Goal: Task Accomplishment & Management: Complete application form

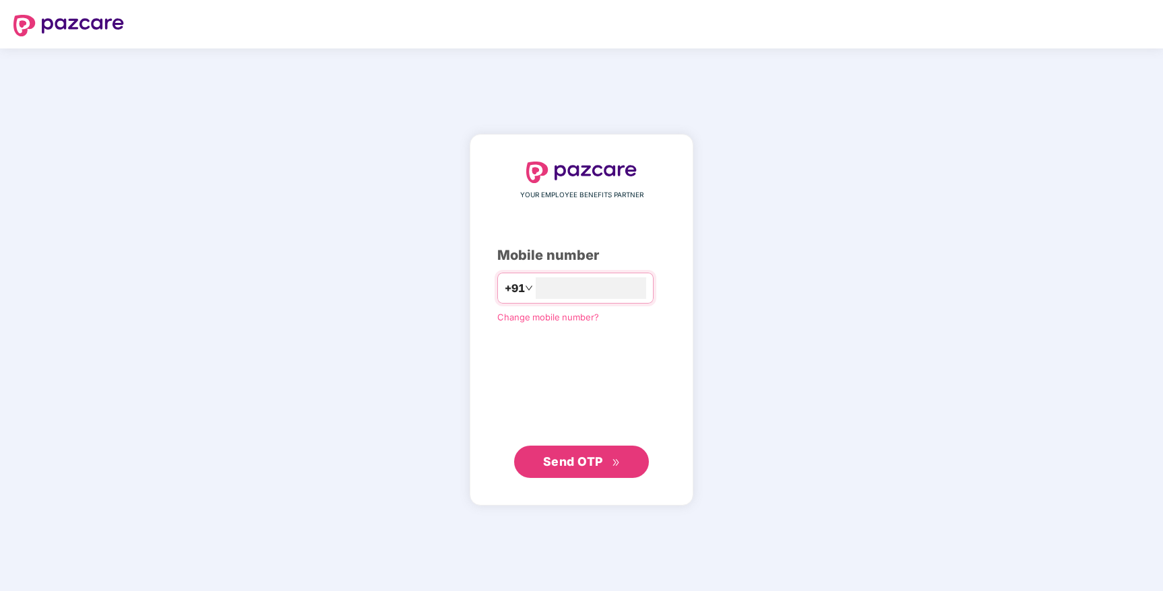
type input "**********"
click at [602, 468] on span "Send OTP" at bounding box center [581, 461] width 77 height 19
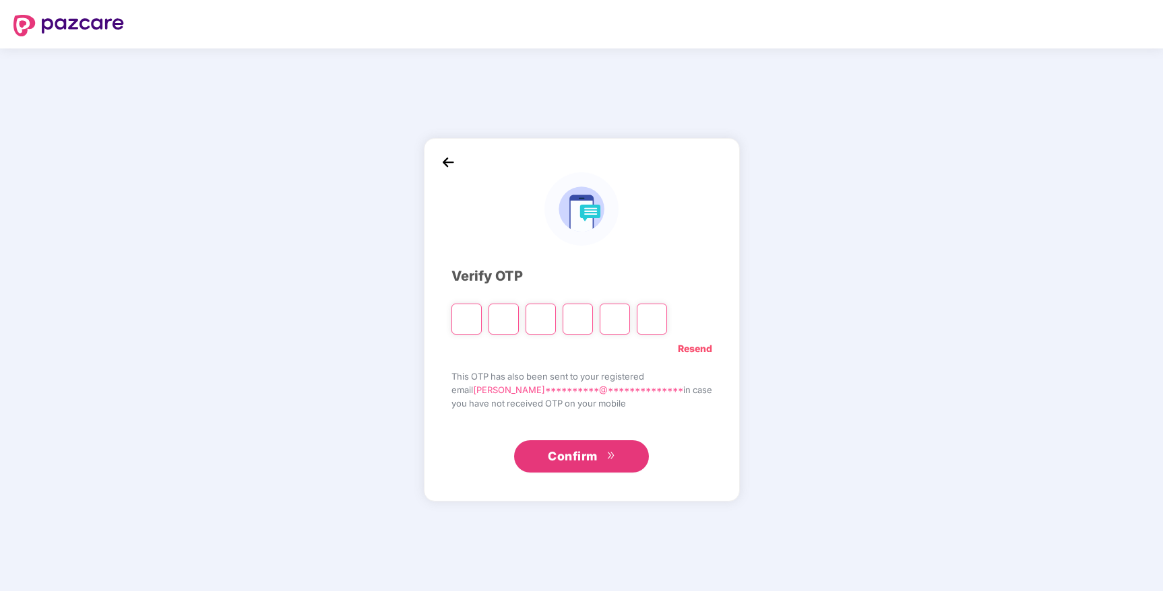
type input "*"
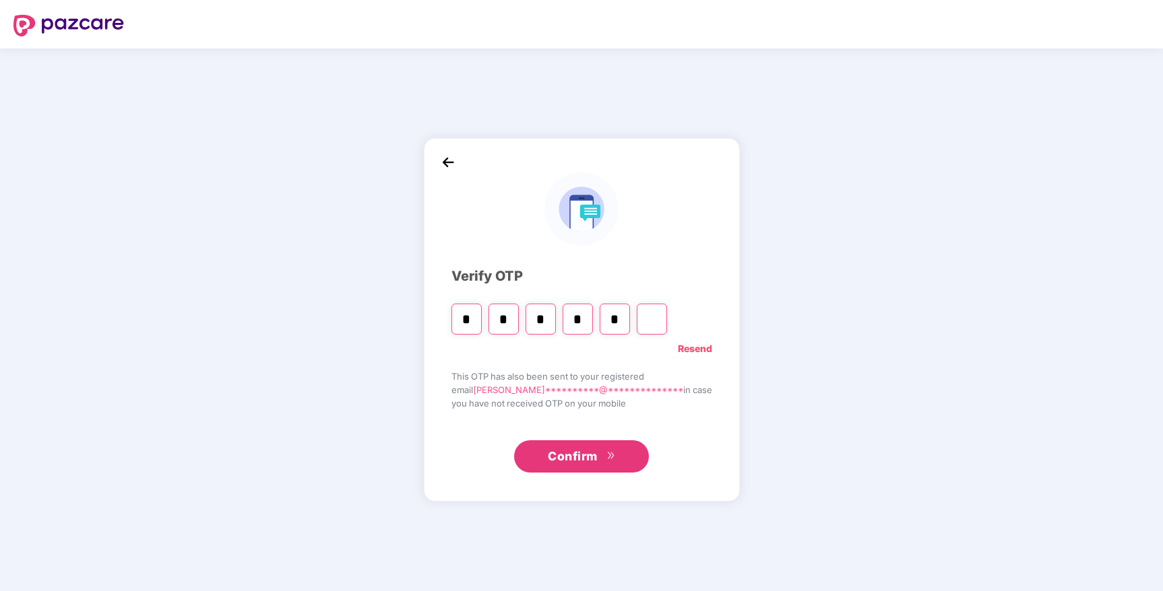
type input "*"
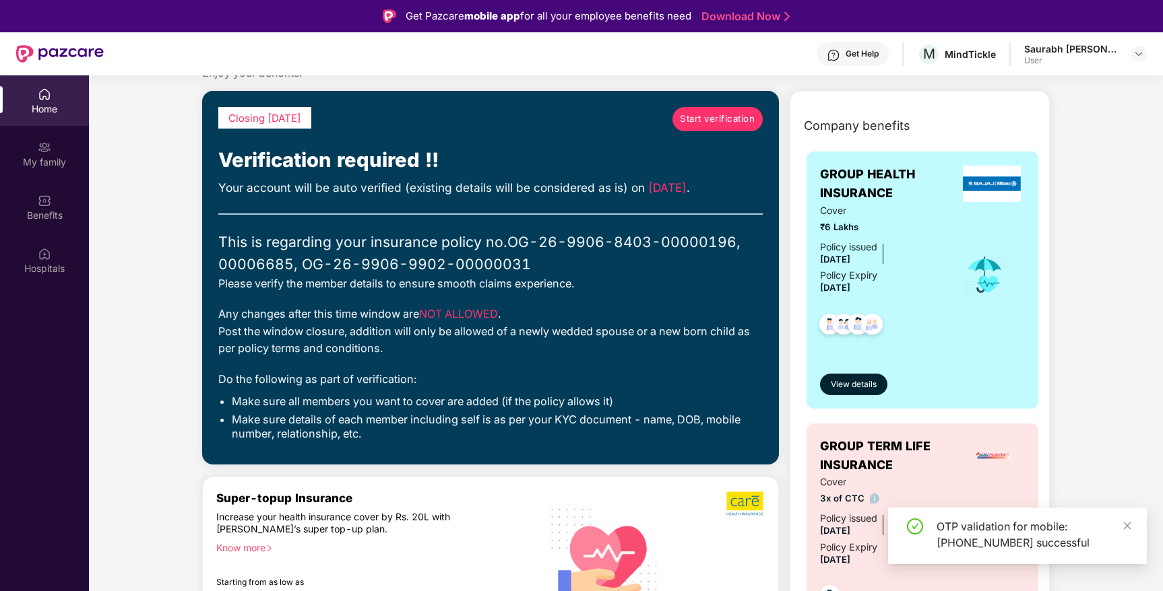
scroll to position [57, 0]
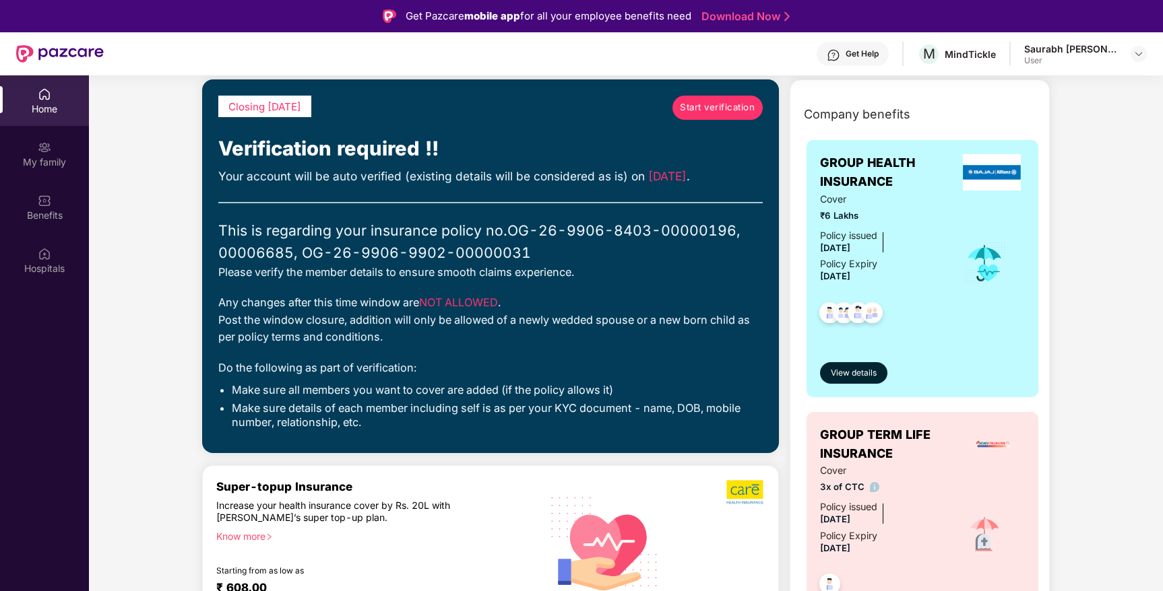
click at [727, 107] on span "Start verification" at bounding box center [717, 107] width 75 height 14
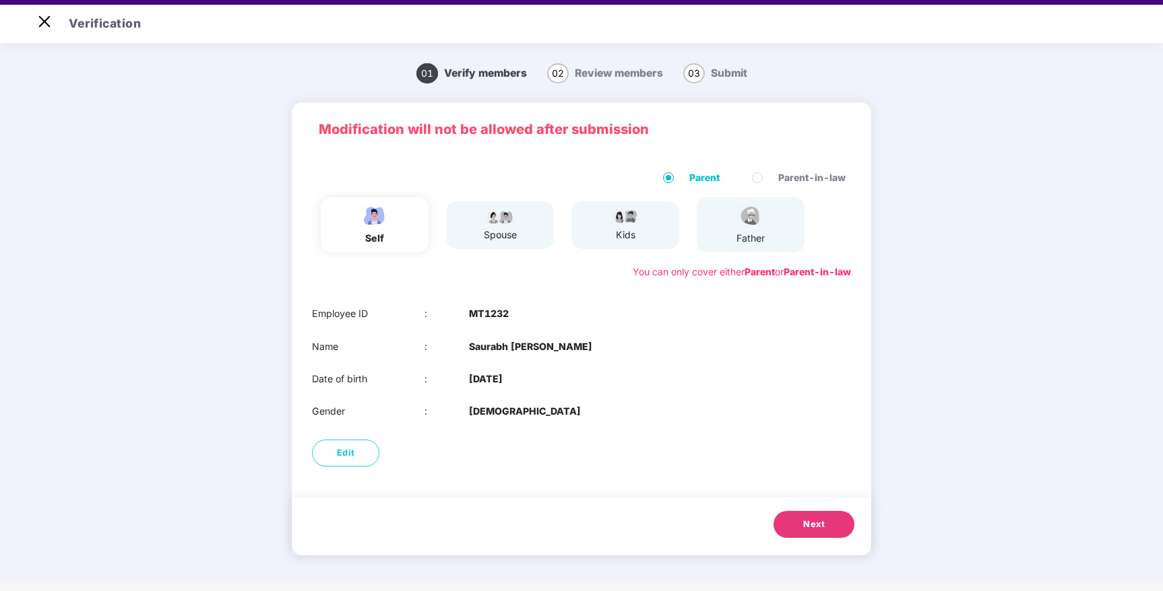
scroll to position [32, 0]
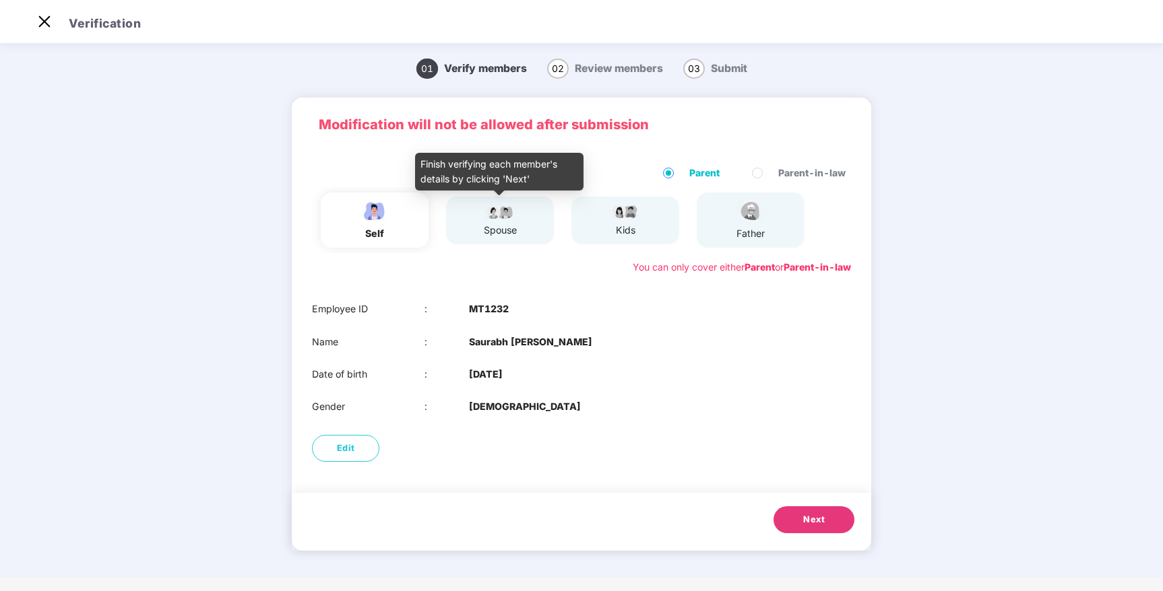
click at [500, 232] on div "spouse" at bounding box center [500, 230] width 34 height 15
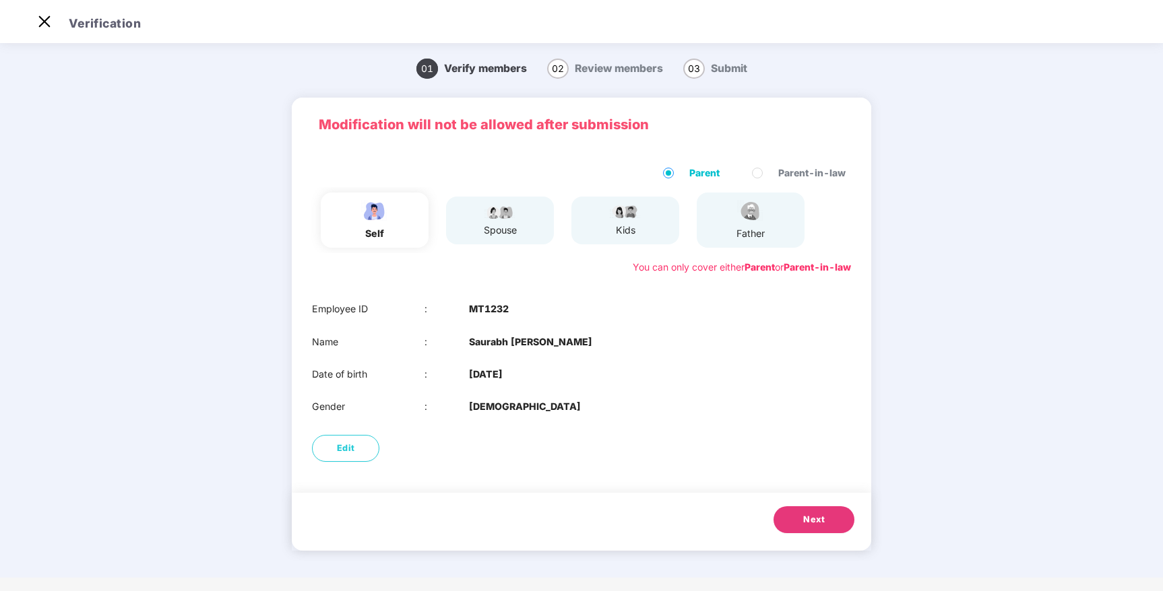
click at [819, 522] on span "Next" at bounding box center [814, 519] width 22 height 13
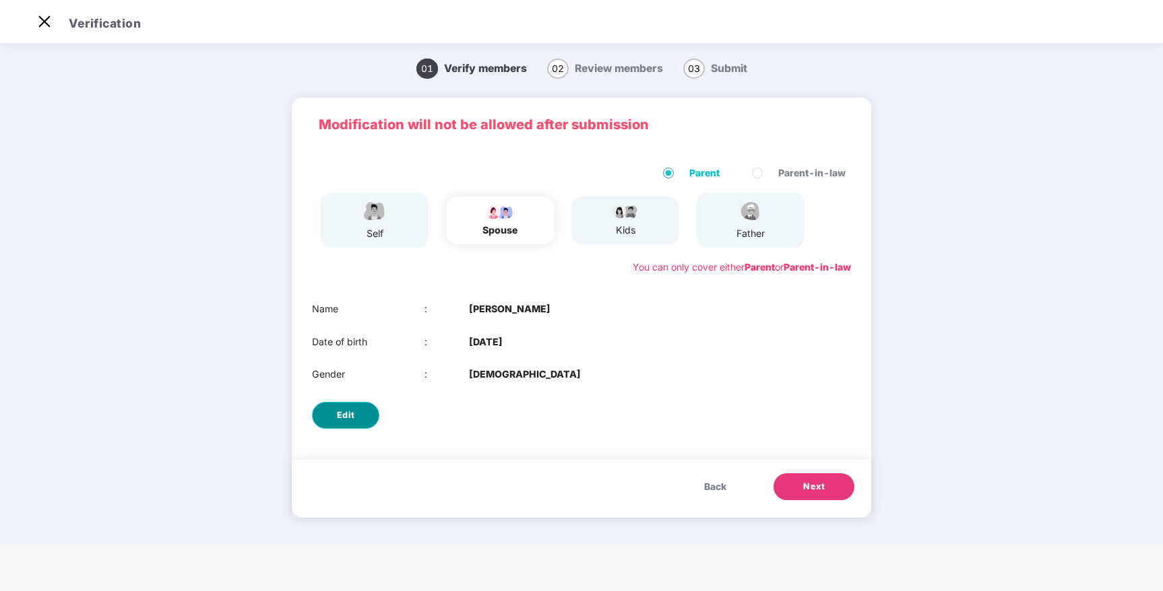
click at [354, 414] on button "Edit" at bounding box center [345, 415] width 67 height 27
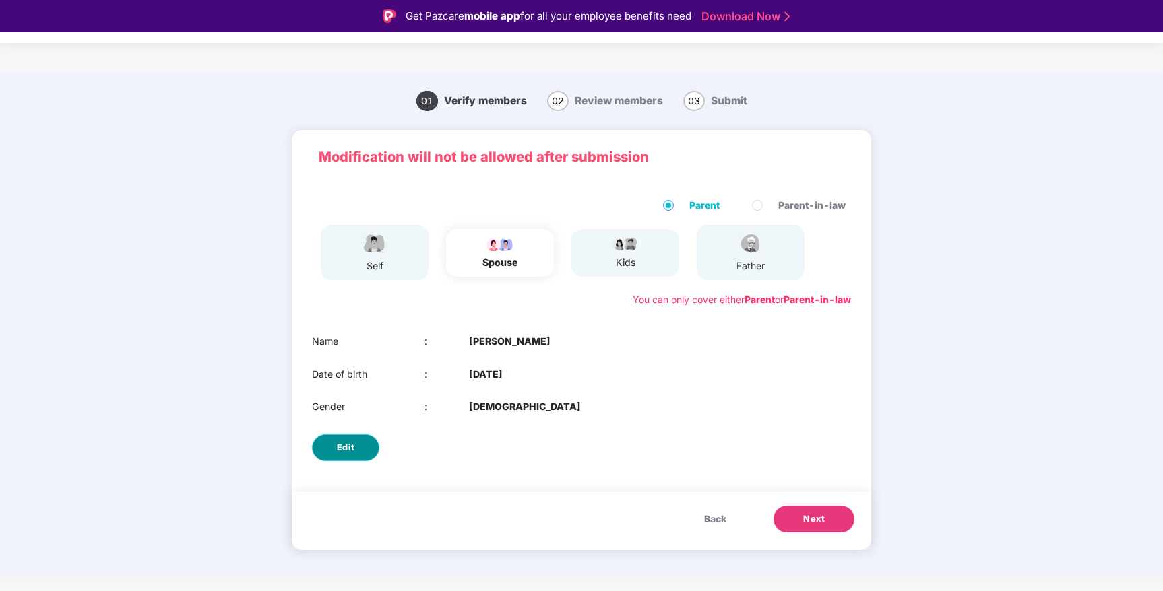
select select "******"
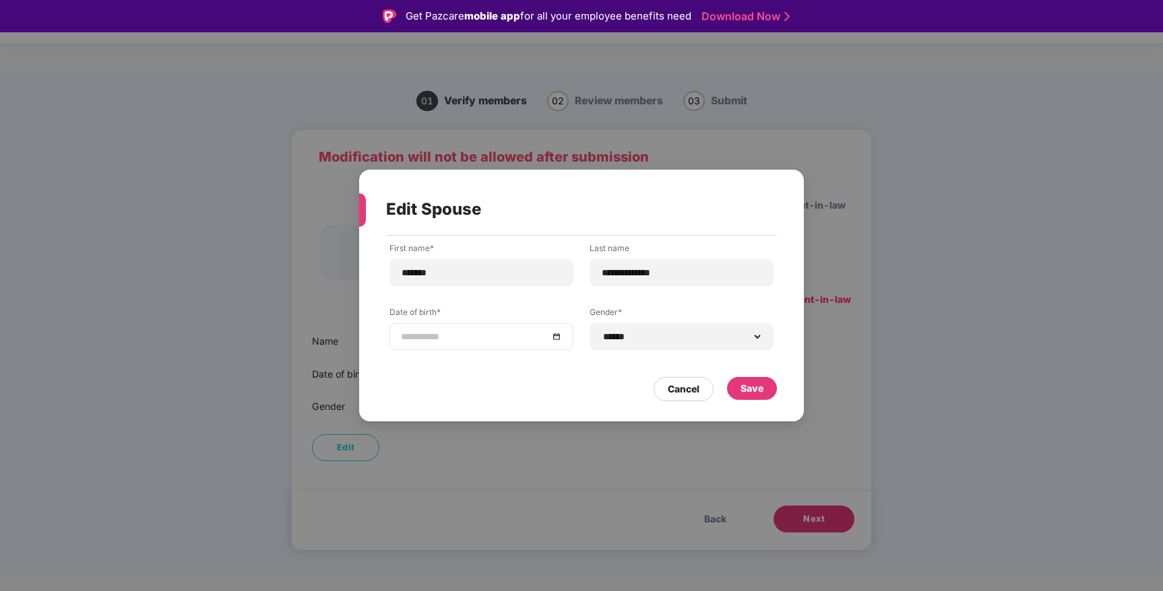
click at [557, 337] on div at bounding box center [481, 336] width 161 height 15
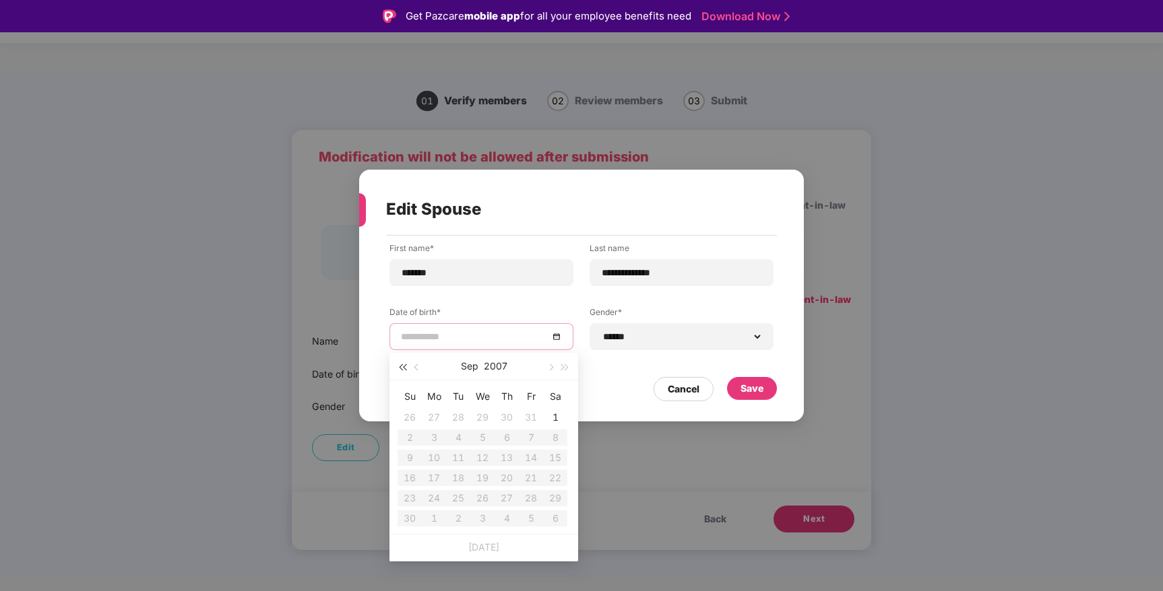
click at [402, 365] on span "button" at bounding box center [402, 367] width 7 height 7
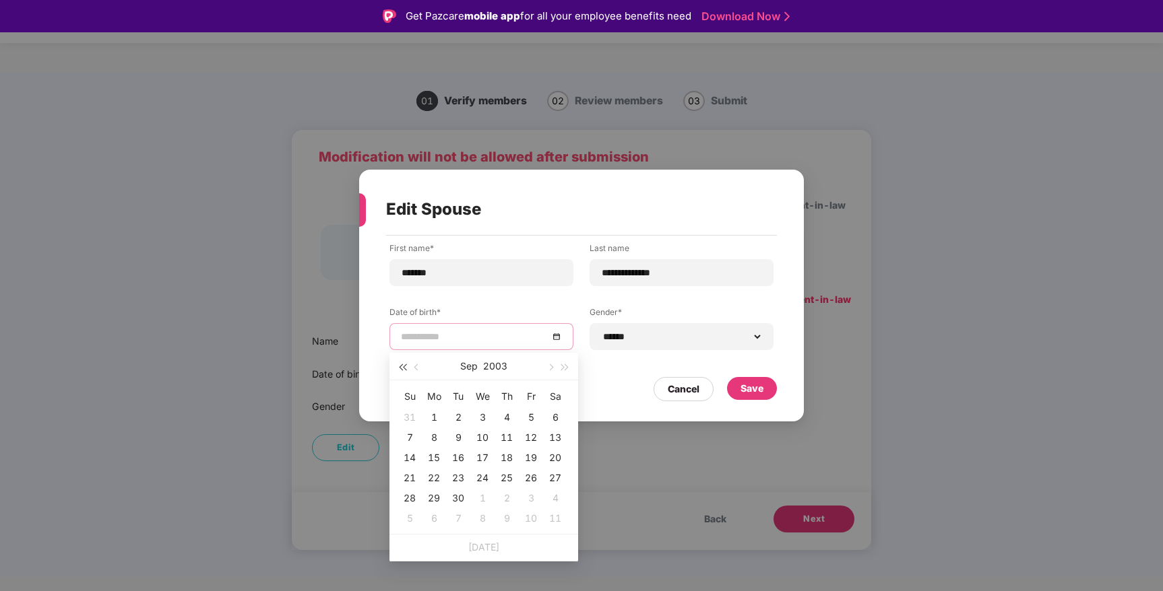
click at [402, 365] on span "button" at bounding box center [402, 367] width 7 height 7
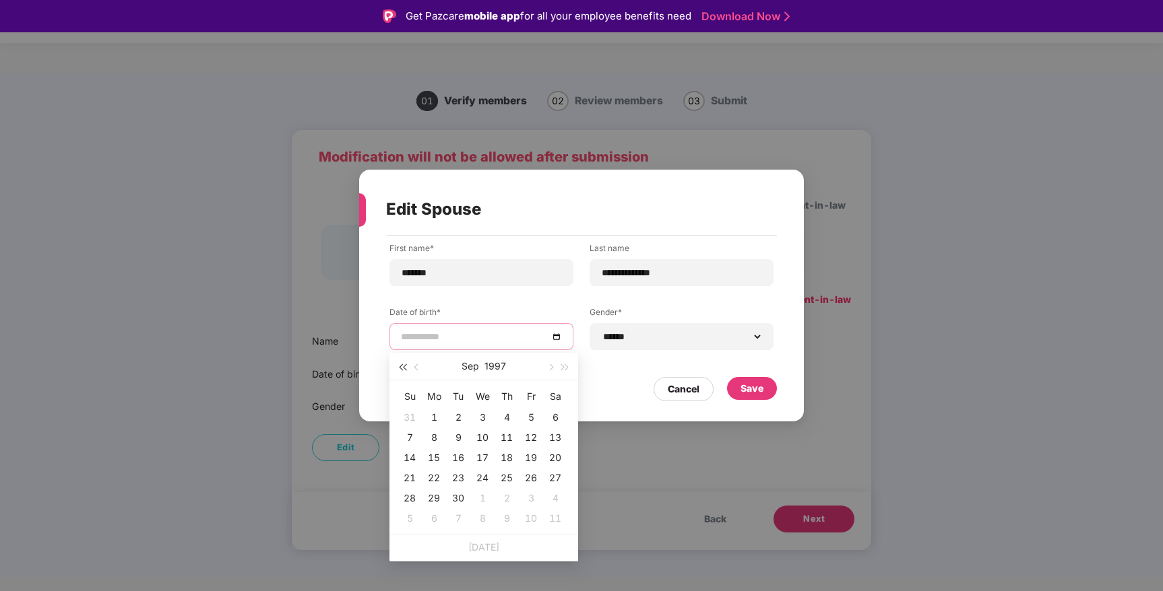
click at [402, 365] on span "button" at bounding box center [402, 367] width 7 height 7
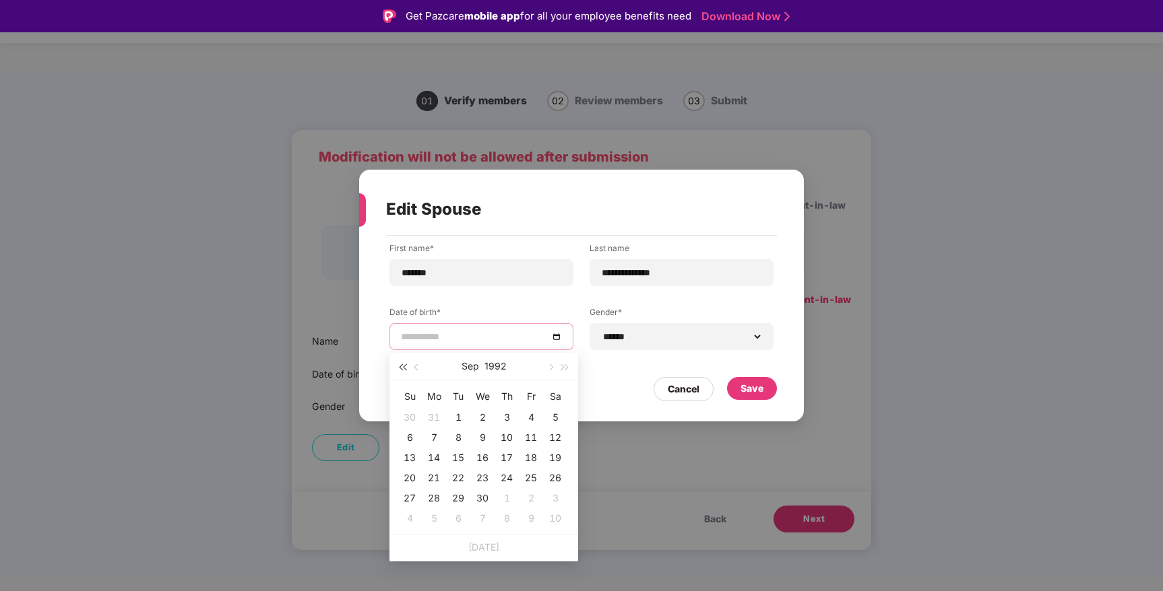
click at [402, 365] on span "button" at bounding box center [402, 367] width 7 height 7
click at [418, 366] on span "button" at bounding box center [417, 367] width 7 height 7
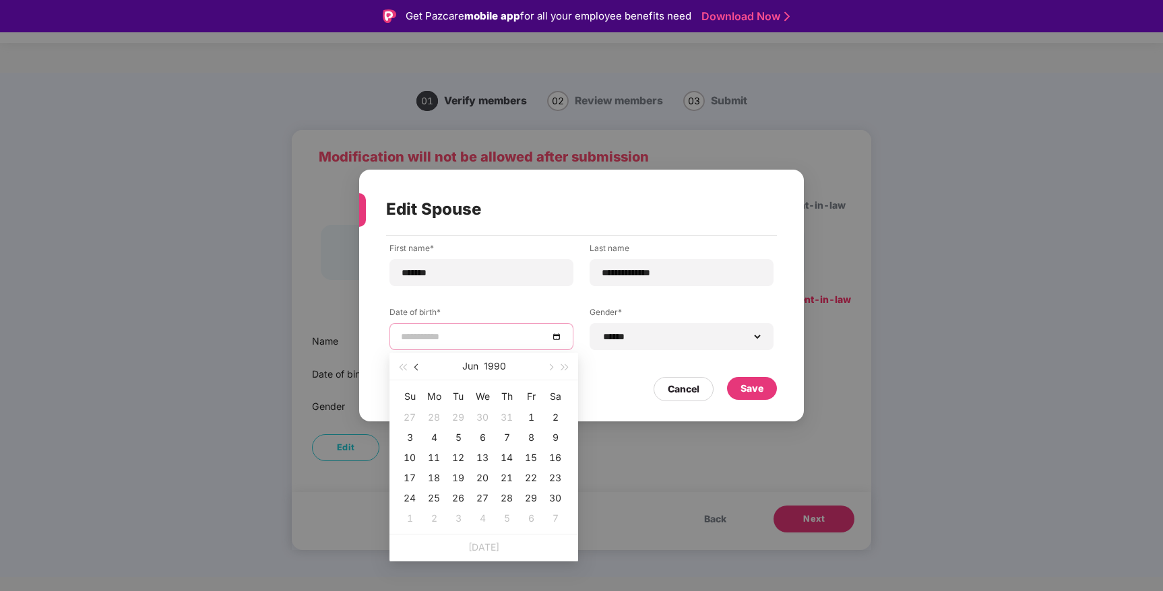
click at [418, 366] on span "button" at bounding box center [417, 367] width 7 height 7
type input "**********"
click at [553, 417] on div "7" at bounding box center [555, 418] width 16 height 16
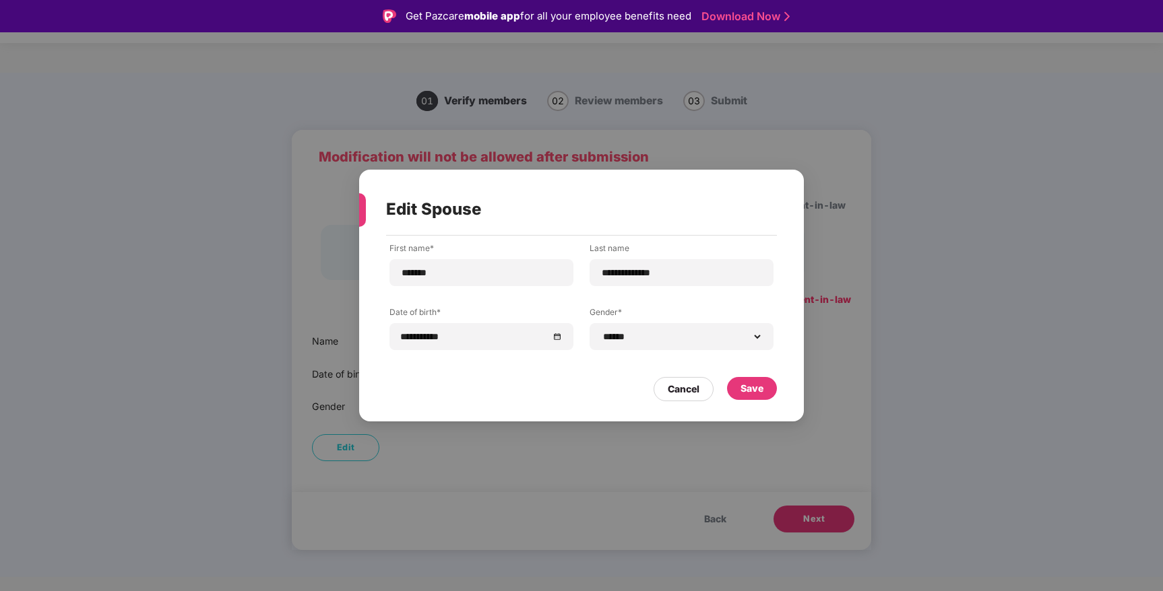
click at [569, 397] on div "Cancel Save" at bounding box center [581, 385] width 391 height 31
click at [764, 391] on div "Save" at bounding box center [752, 388] width 50 height 23
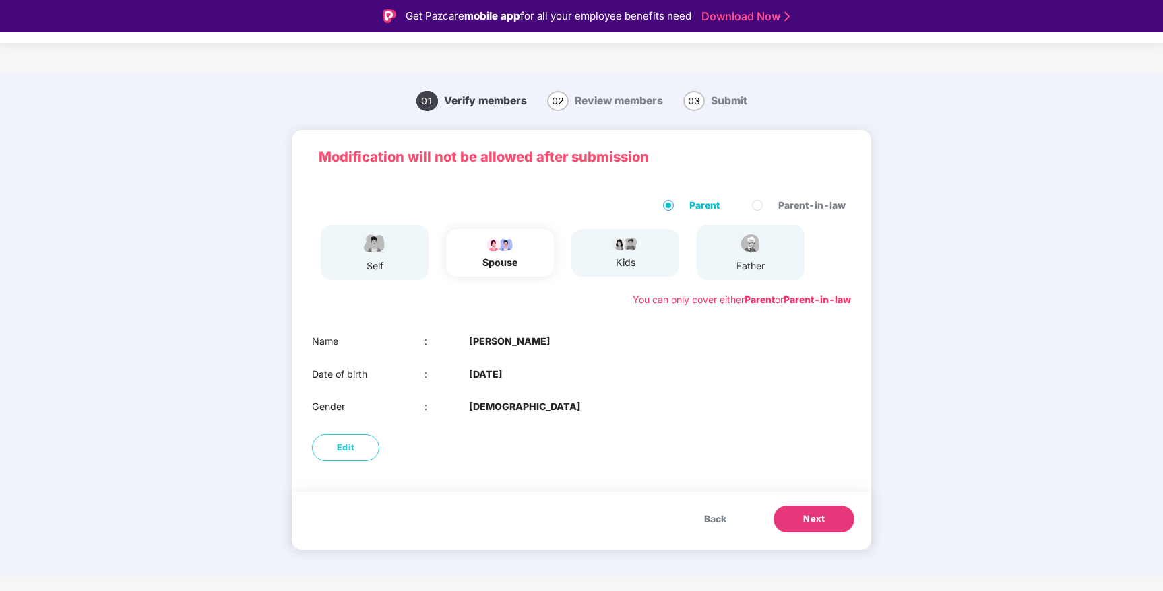
click at [806, 523] on span "Next" at bounding box center [814, 519] width 22 height 13
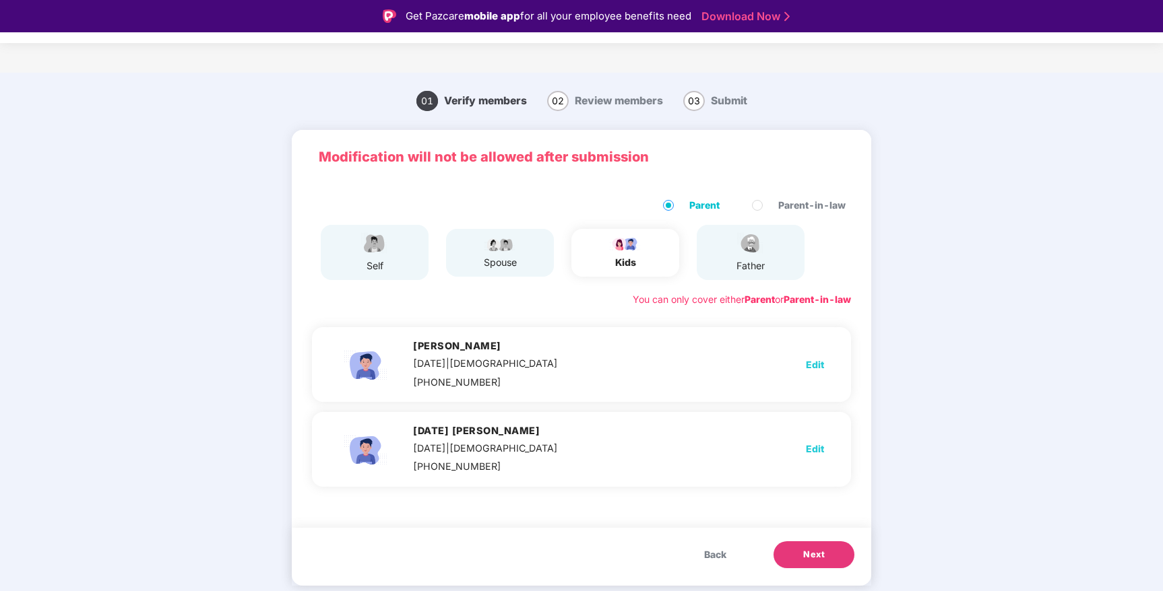
scroll to position [32, 0]
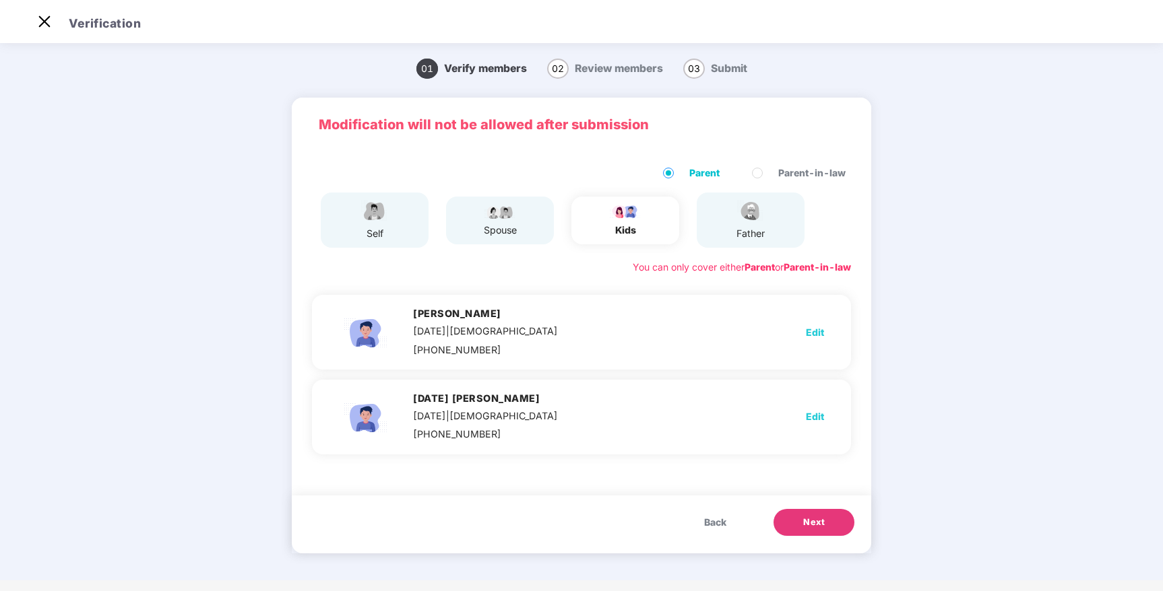
click at [713, 524] on span "Back" at bounding box center [715, 522] width 22 height 15
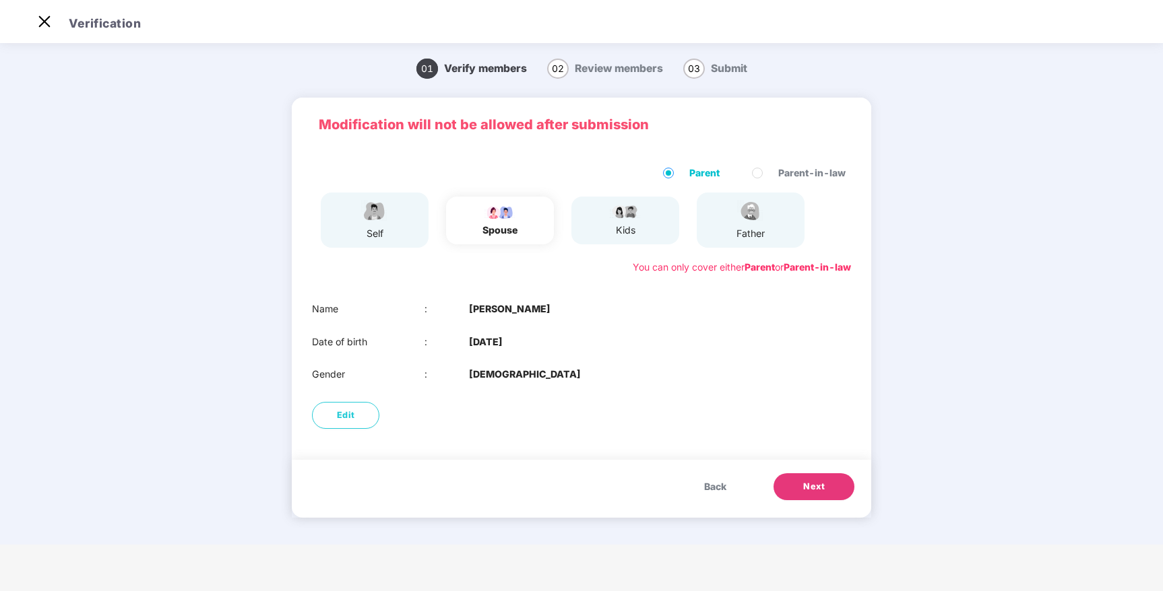
click at [815, 491] on span "Next" at bounding box center [814, 486] width 22 height 13
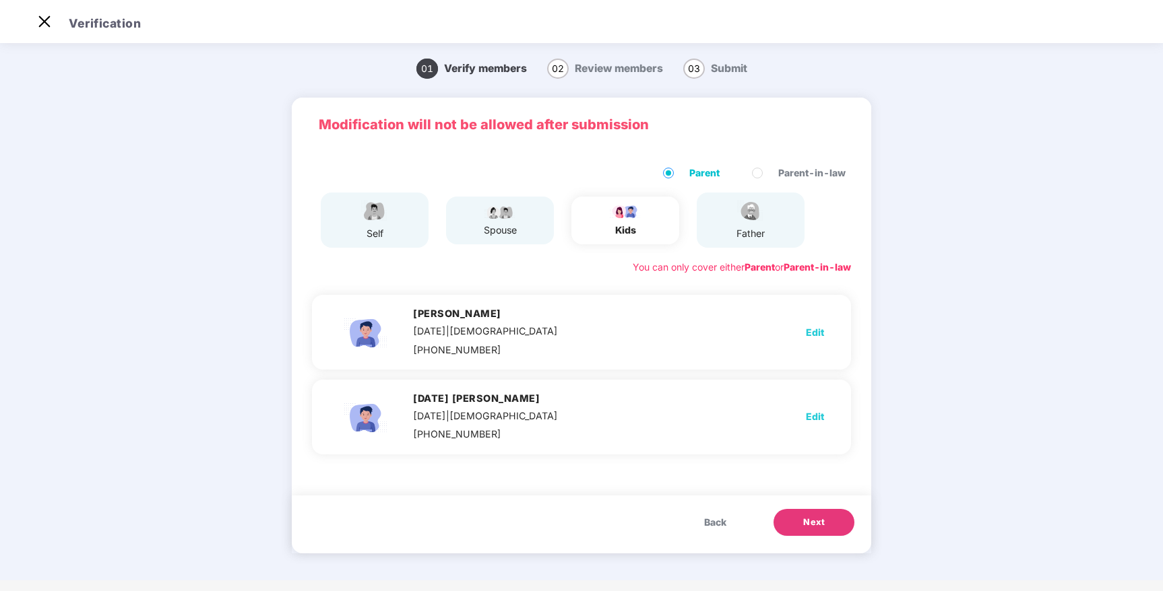
click at [710, 524] on span "Back" at bounding box center [715, 522] width 22 height 15
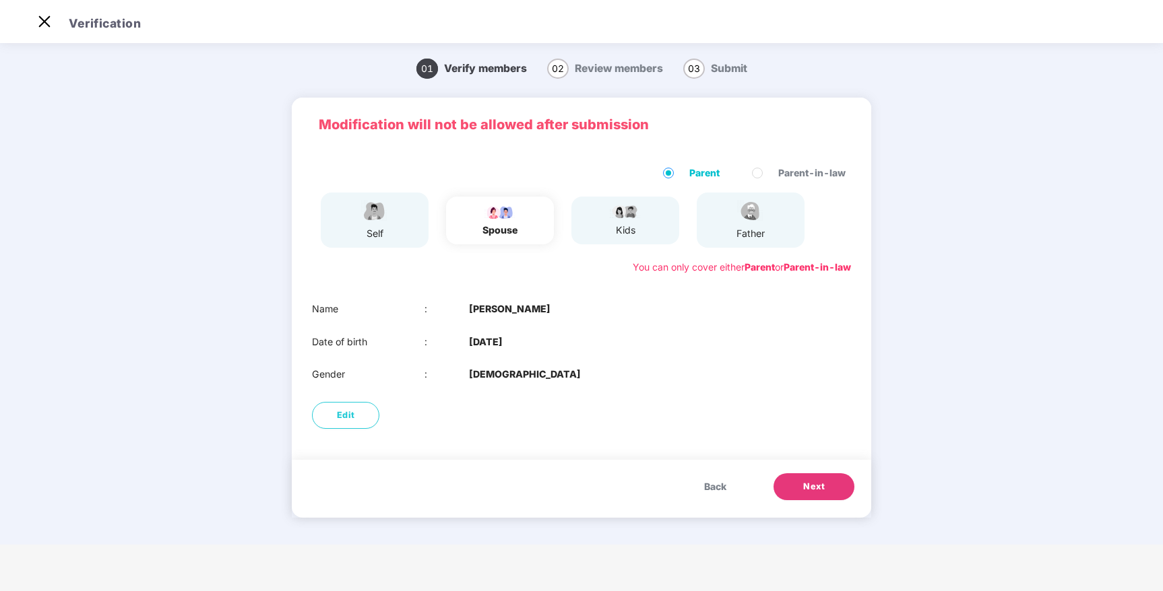
click at [816, 493] on span "Next" at bounding box center [814, 486] width 22 height 13
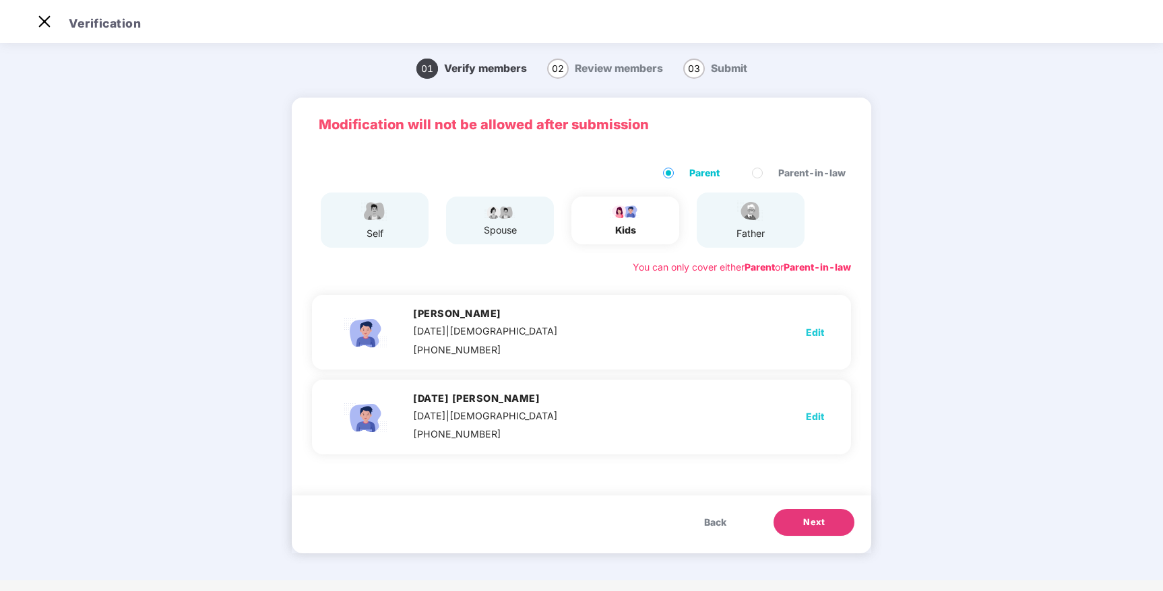
click at [806, 527] on span "Next" at bounding box center [814, 522] width 22 height 13
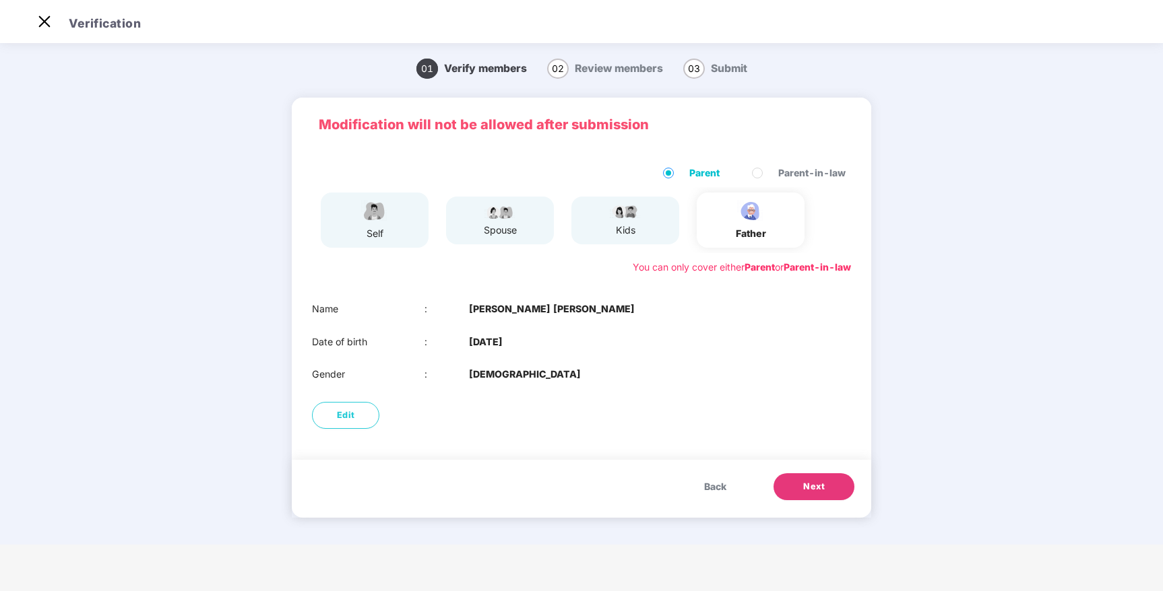
click at [819, 486] on span "Next" at bounding box center [814, 486] width 22 height 13
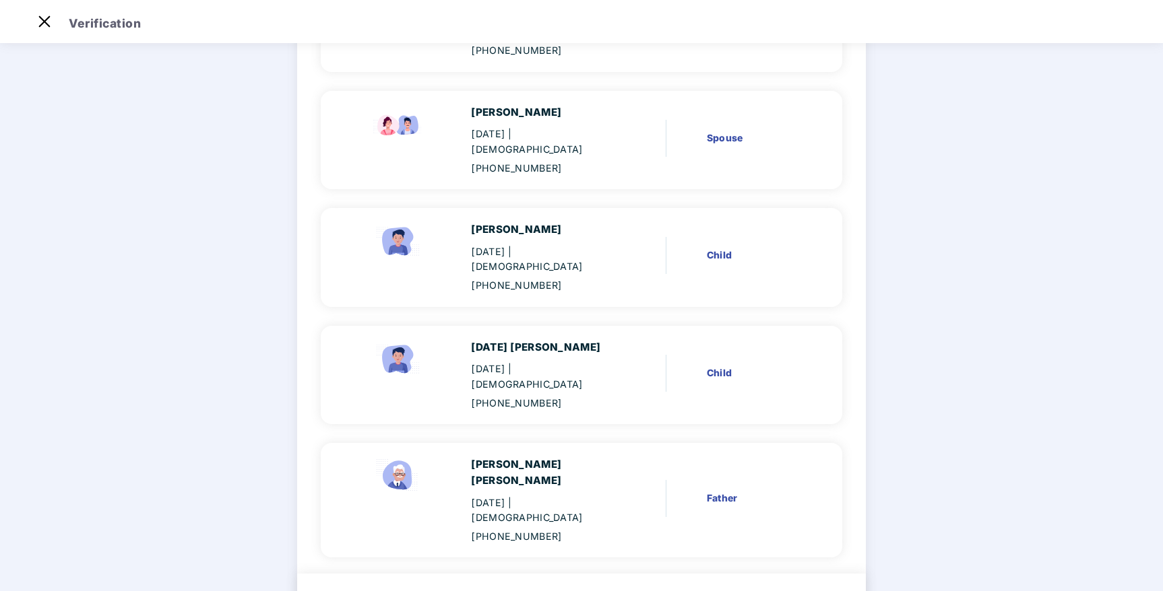
scroll to position [212, 0]
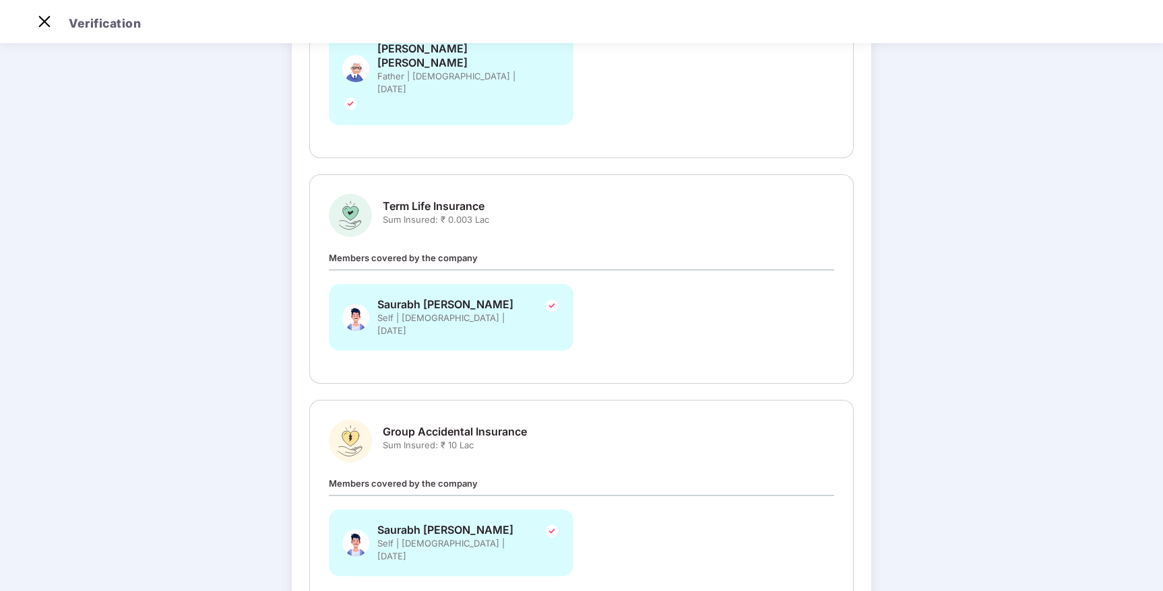
scroll to position [473, 0]
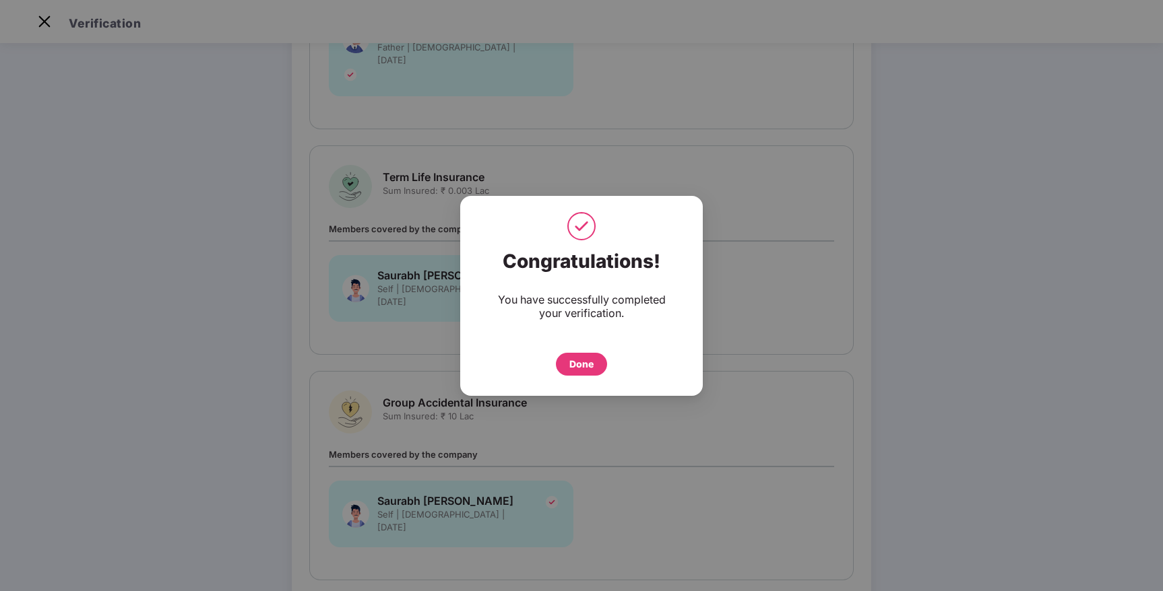
click at [583, 366] on div "Done" at bounding box center [581, 364] width 24 height 15
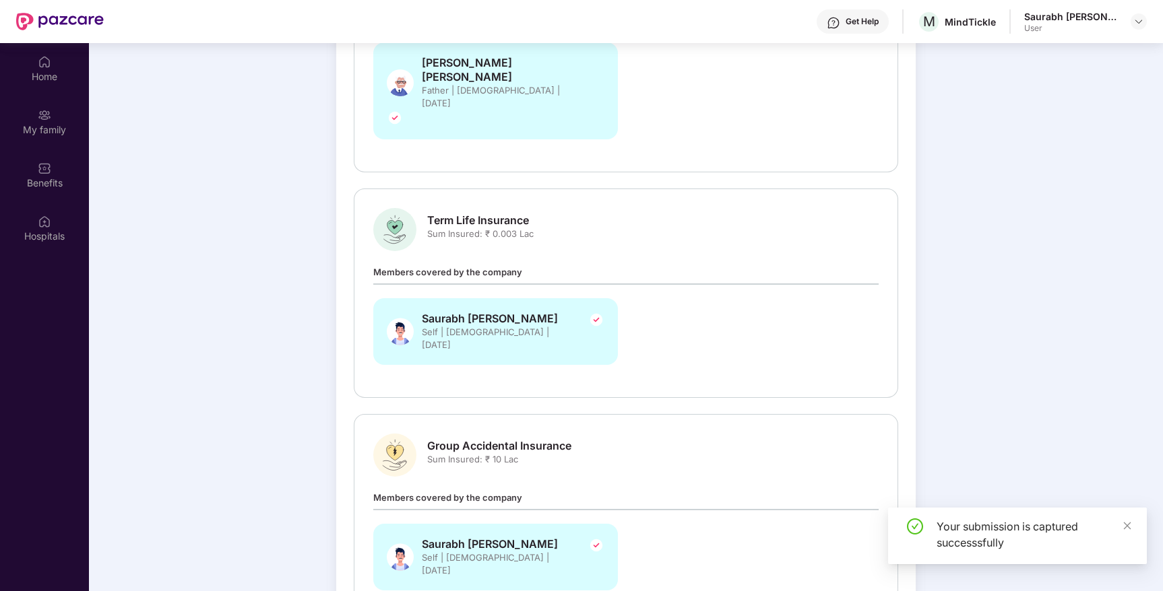
scroll to position [75, 0]
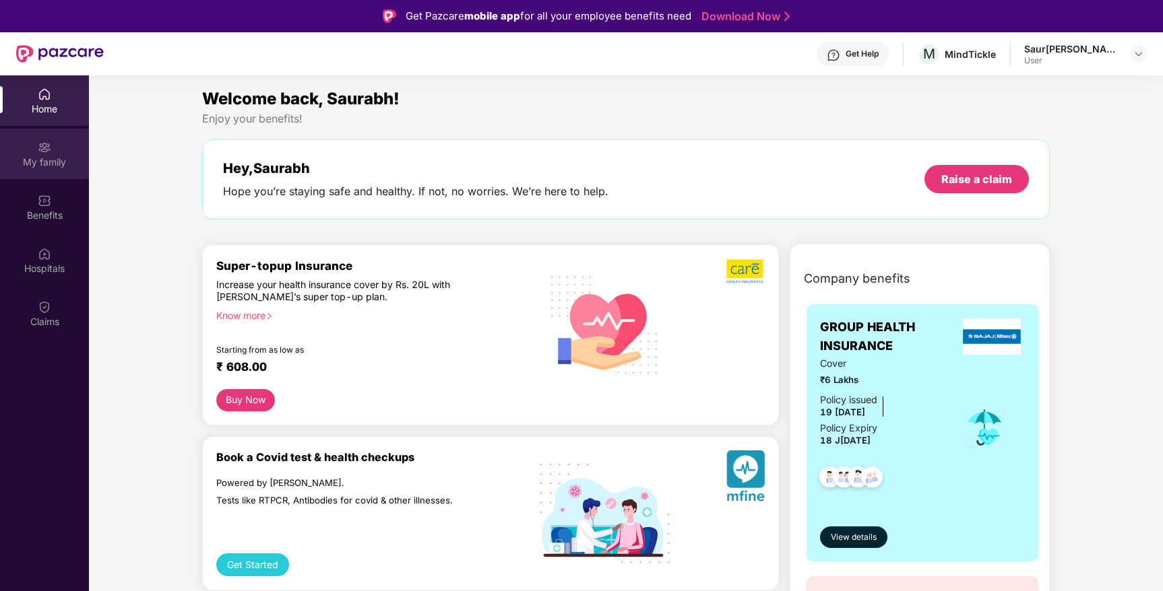
click at [32, 162] on div "My family" at bounding box center [44, 162] width 89 height 13
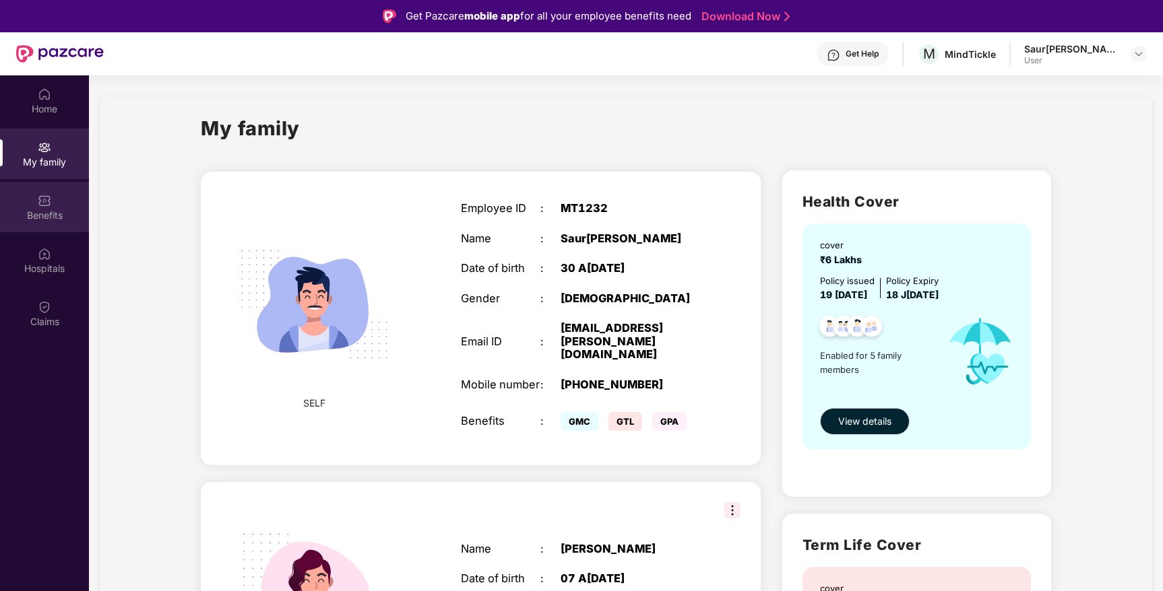
click at [41, 204] on img at bounding box center [44, 200] width 13 height 13
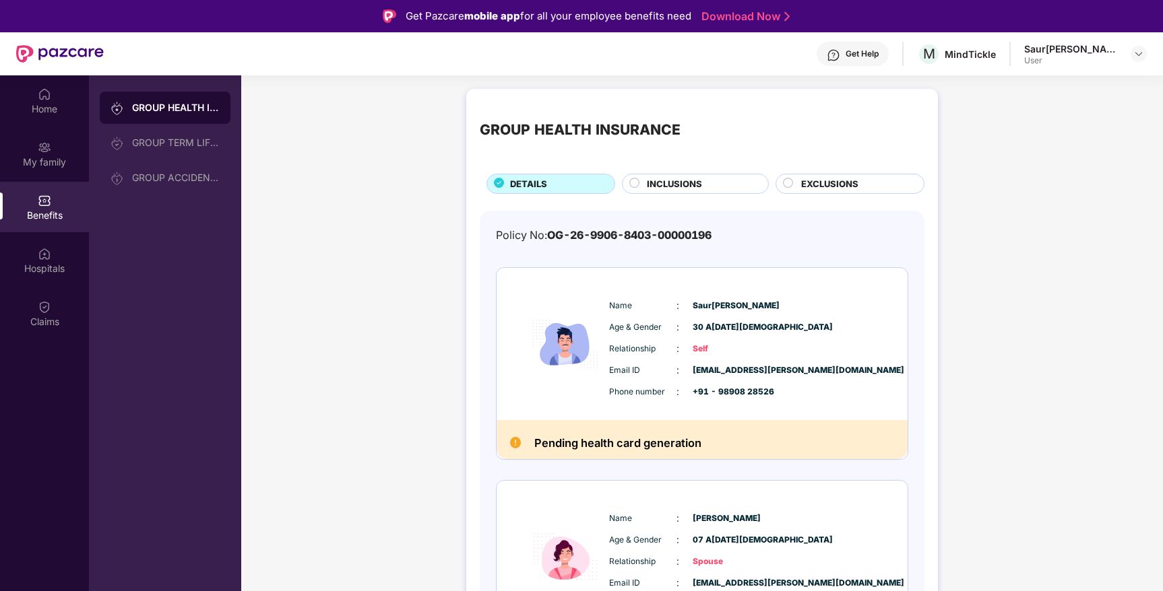
click at [651, 183] on span "INCLUSIONS" at bounding box center [674, 184] width 55 height 14
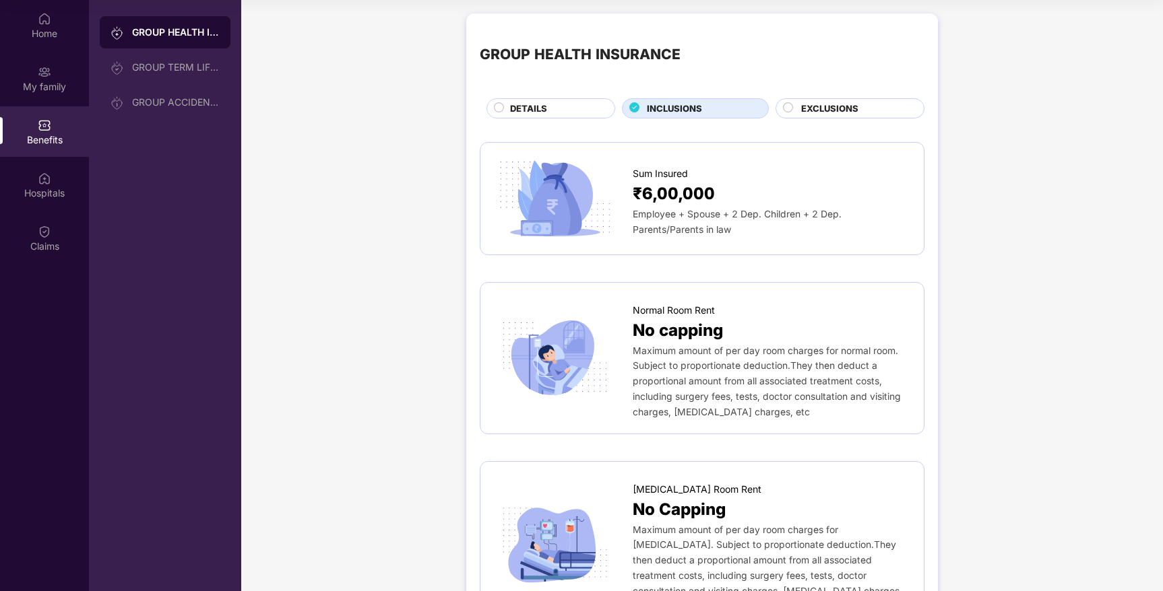
click at [546, 112] on div "DETAILS" at bounding box center [555, 110] width 104 height 16
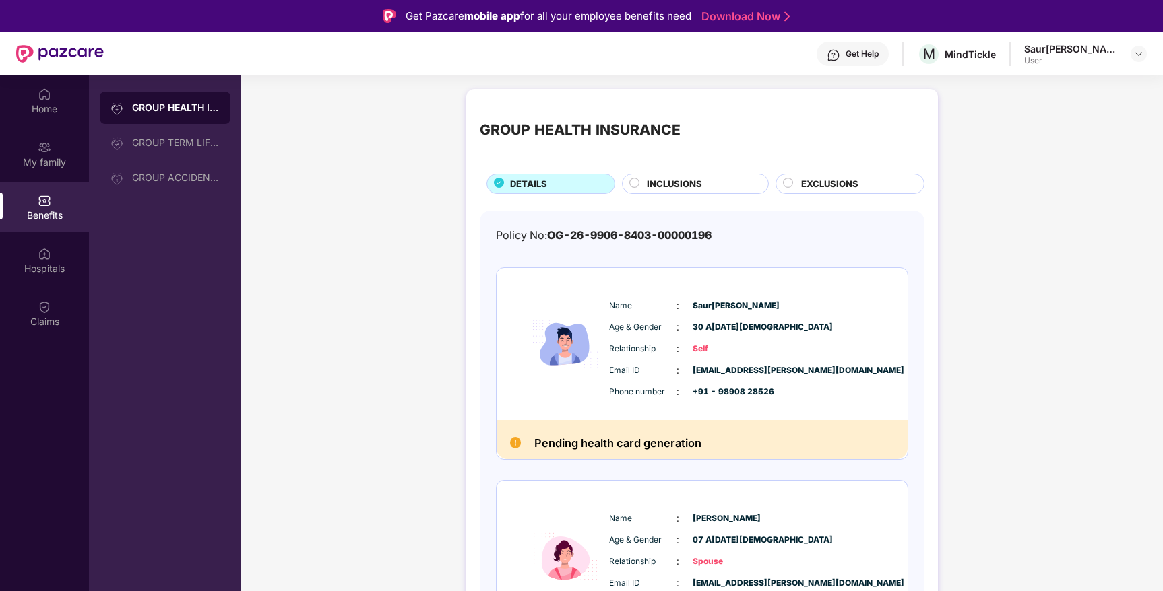
click at [824, 185] on span "EXCLUSIONS" at bounding box center [829, 184] width 57 height 14
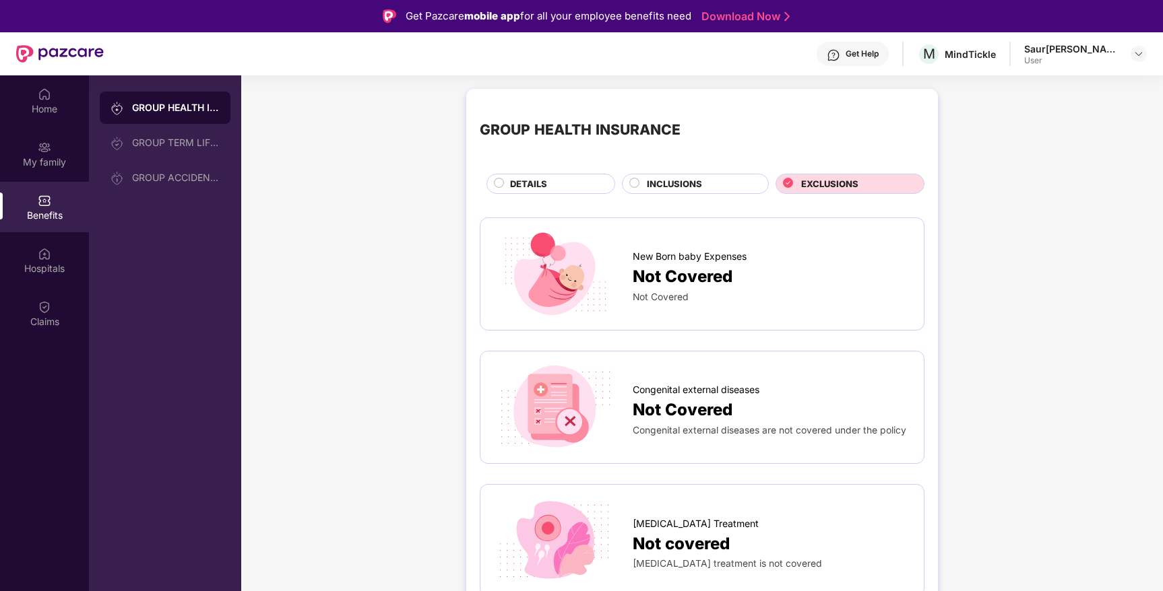
click at [525, 178] on span "DETAILS" at bounding box center [528, 184] width 37 height 14
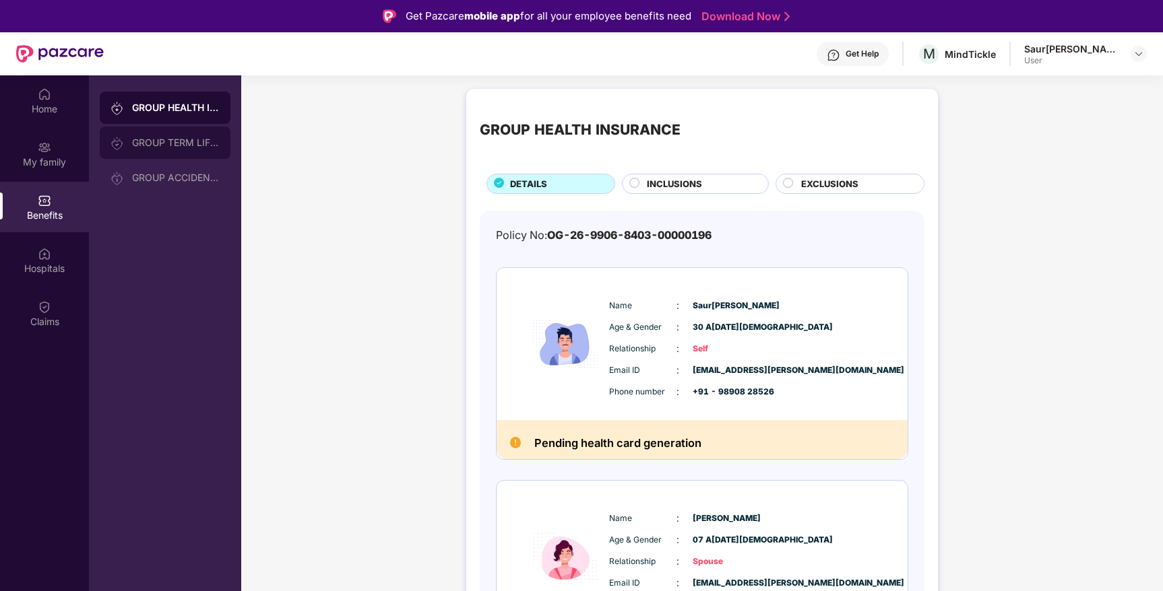
click at [184, 148] on div "GROUP TERM LIFE INSURANCE" at bounding box center [165, 143] width 131 height 32
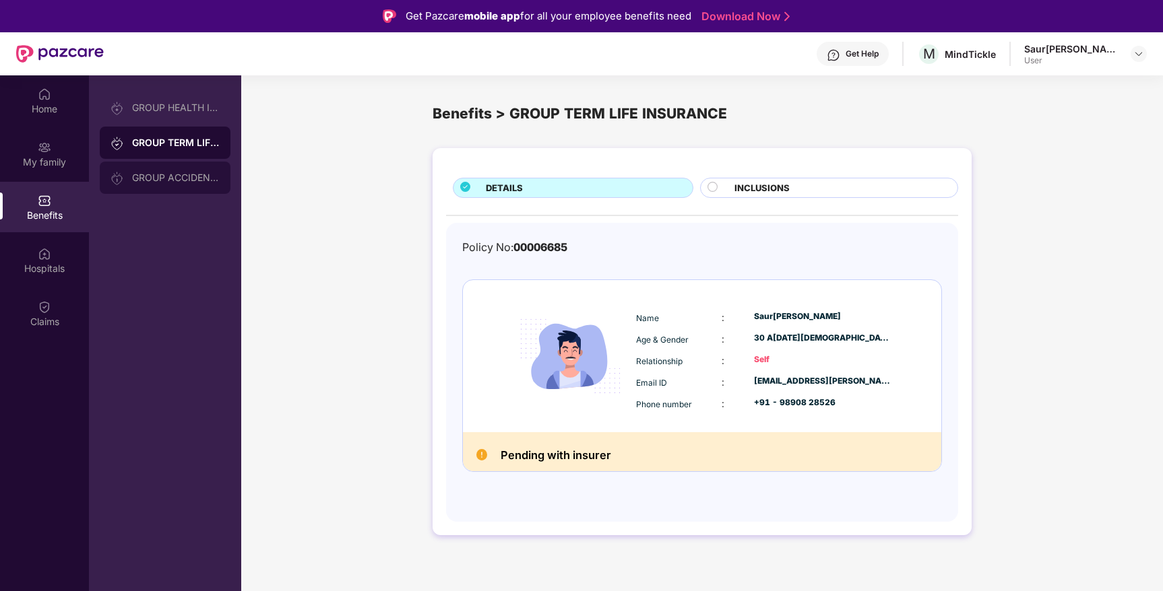
click at [172, 180] on div "GROUP ACCIDENTAL INSURANCE" at bounding box center [176, 177] width 88 height 11
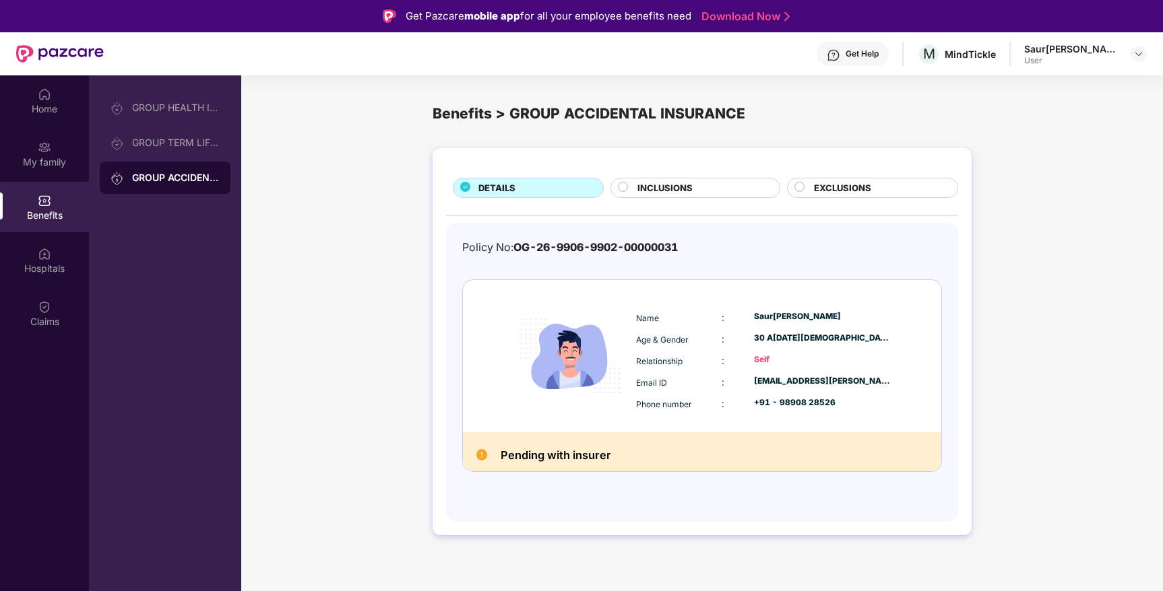
click at [652, 190] on span "INCLUSIONS" at bounding box center [664, 188] width 55 height 14
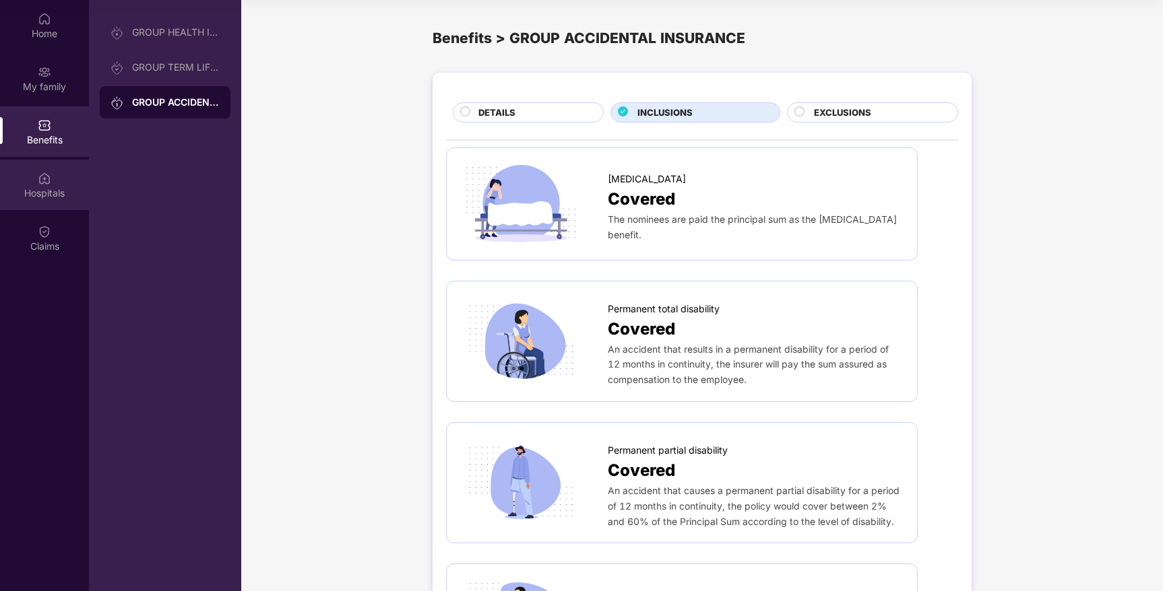
click at [44, 185] on img at bounding box center [44, 178] width 13 height 13
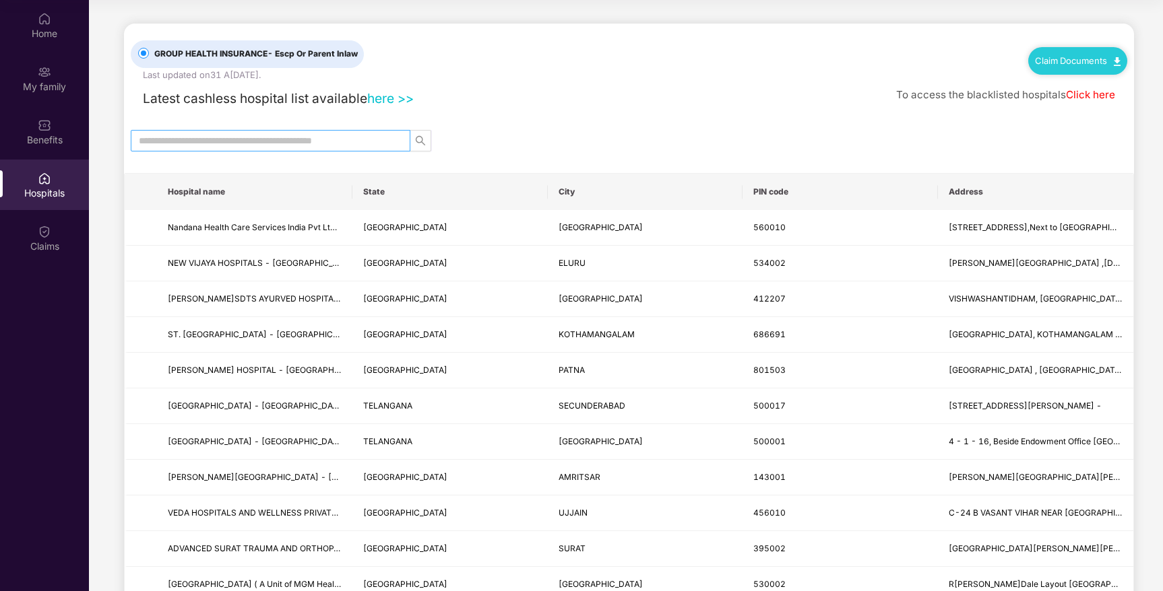
click at [222, 141] on input "text" at bounding box center [265, 140] width 253 height 15
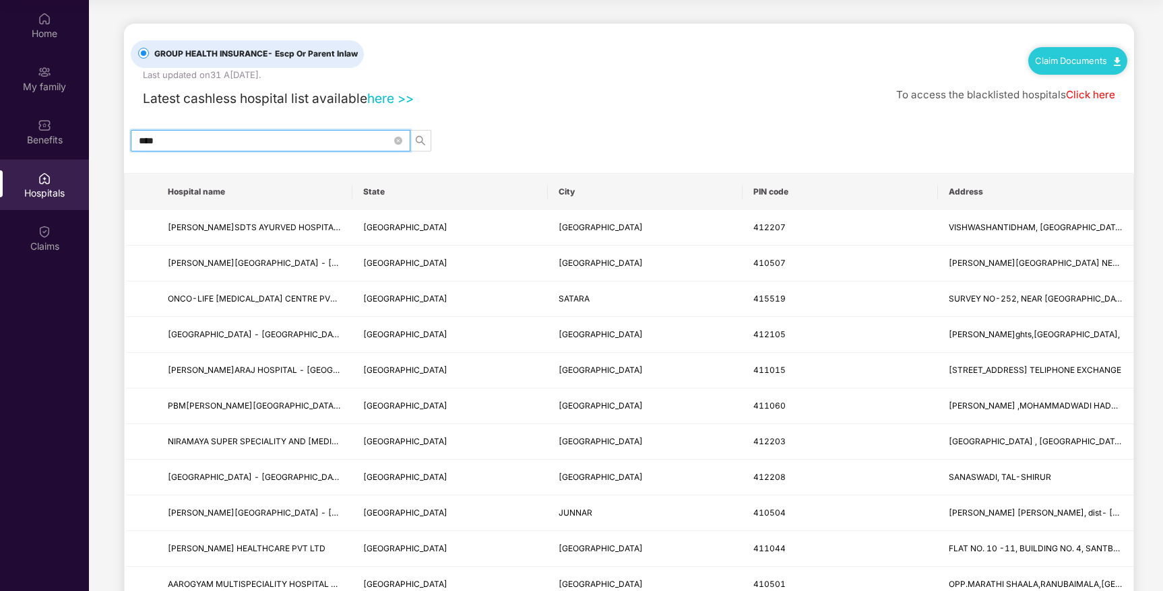
click at [239, 141] on input "****" at bounding box center [265, 140] width 253 height 15
type input "*"
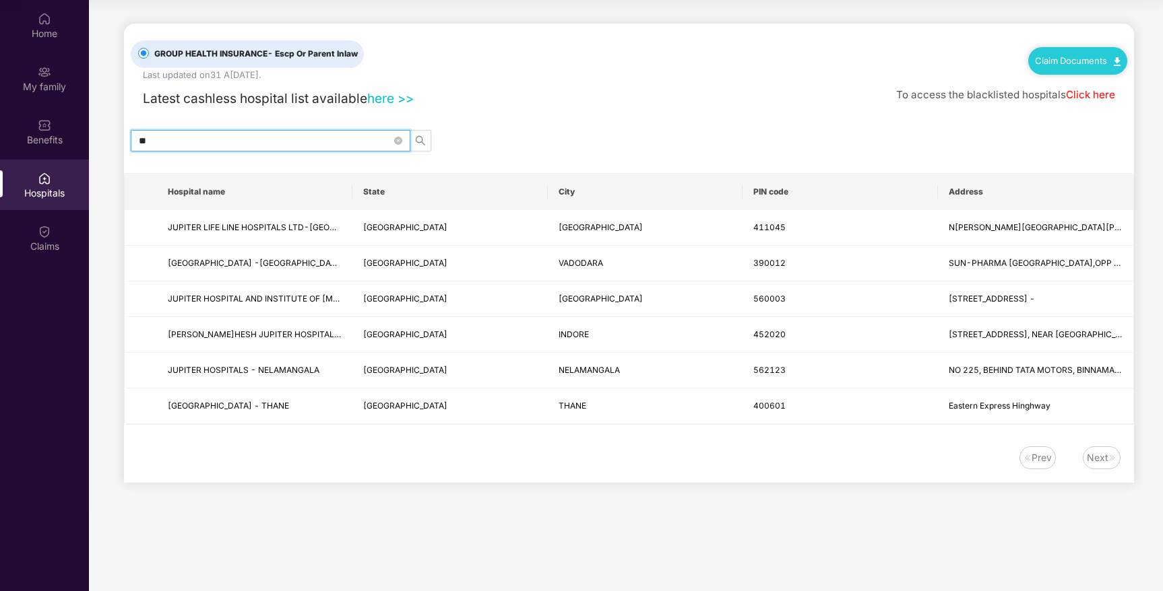
type input "*"
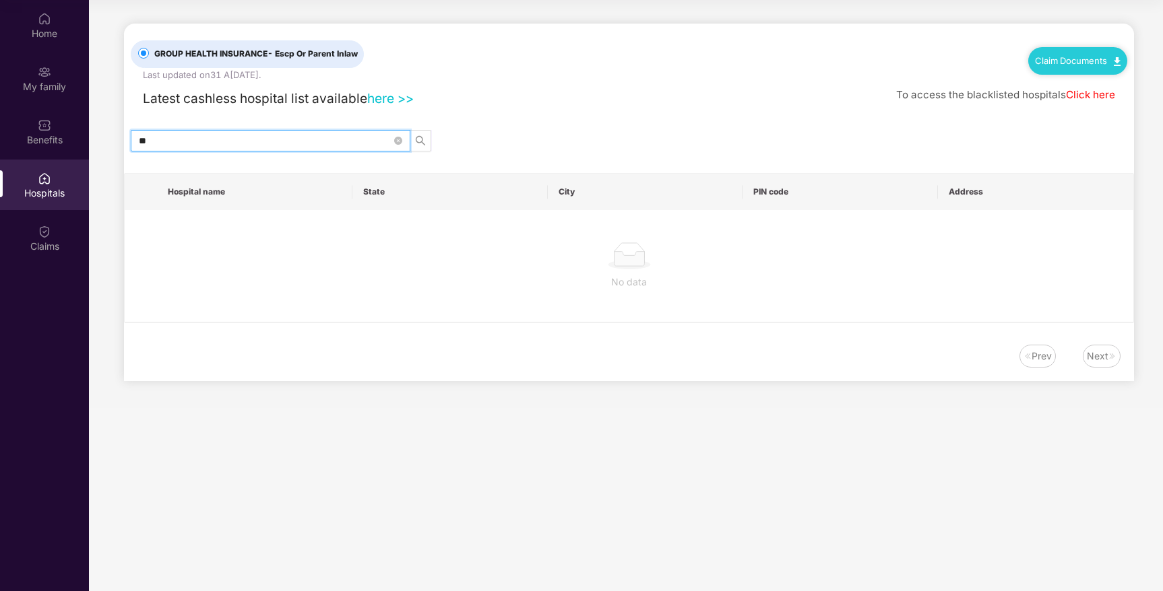
type input "*"
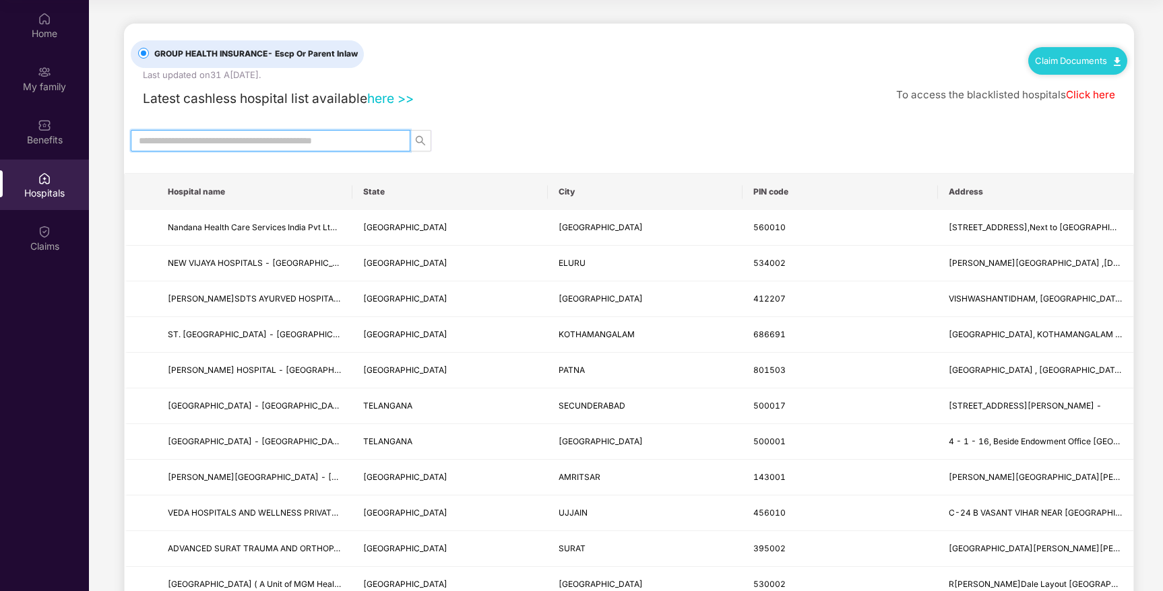
click at [251, 140] on input "text" at bounding box center [265, 140] width 253 height 15
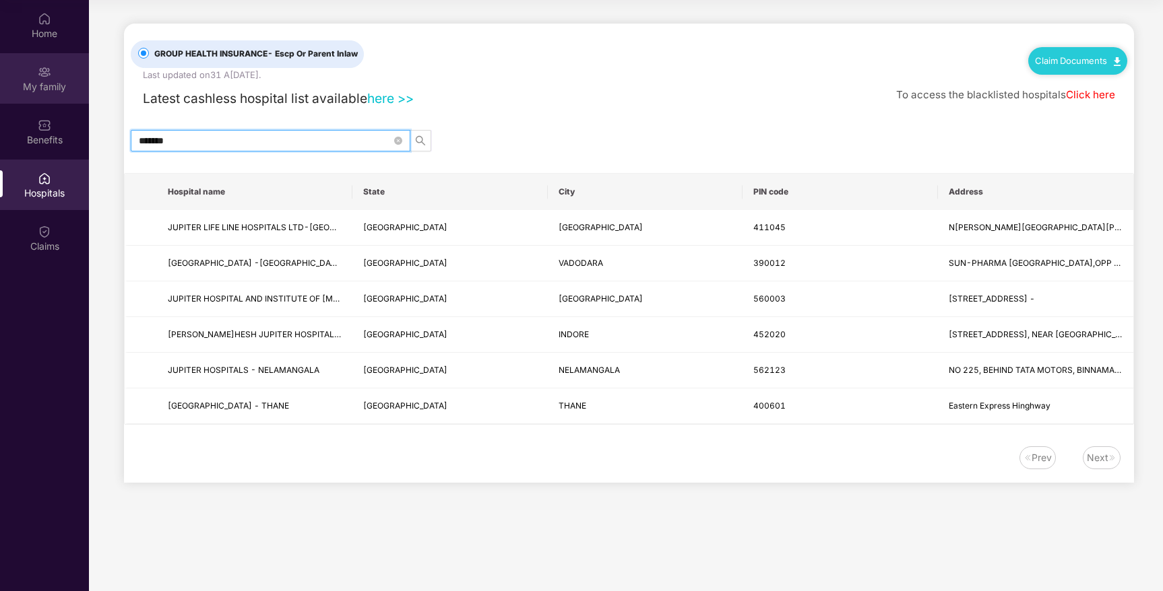
type input "*******"
click at [44, 83] on div "My family" at bounding box center [44, 86] width 89 height 13
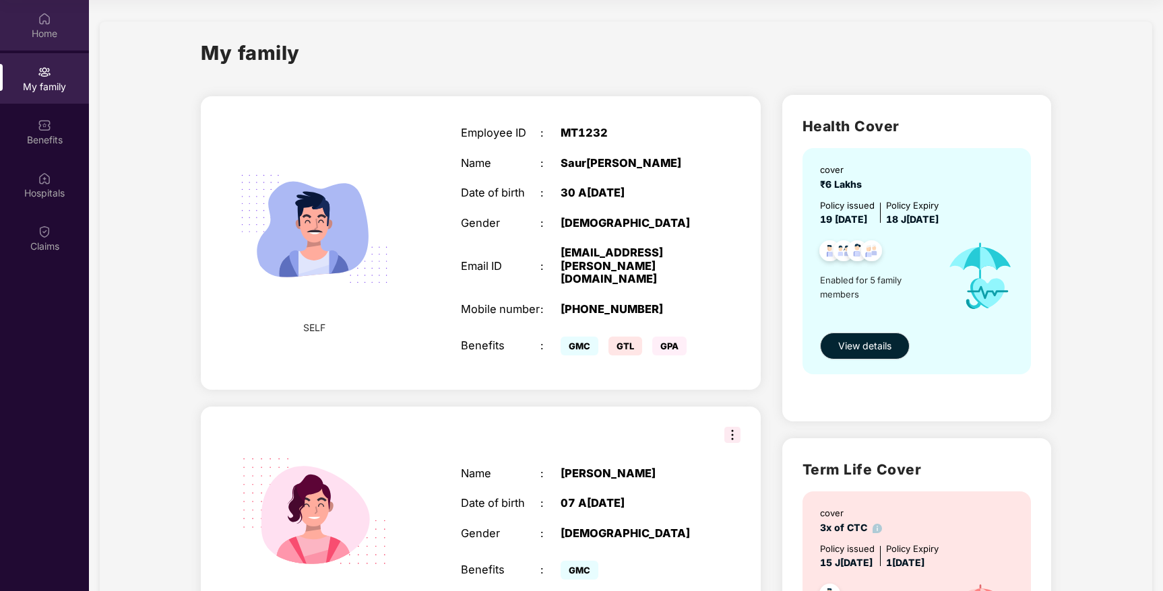
click at [50, 27] on div "Home" at bounding box center [44, 33] width 89 height 13
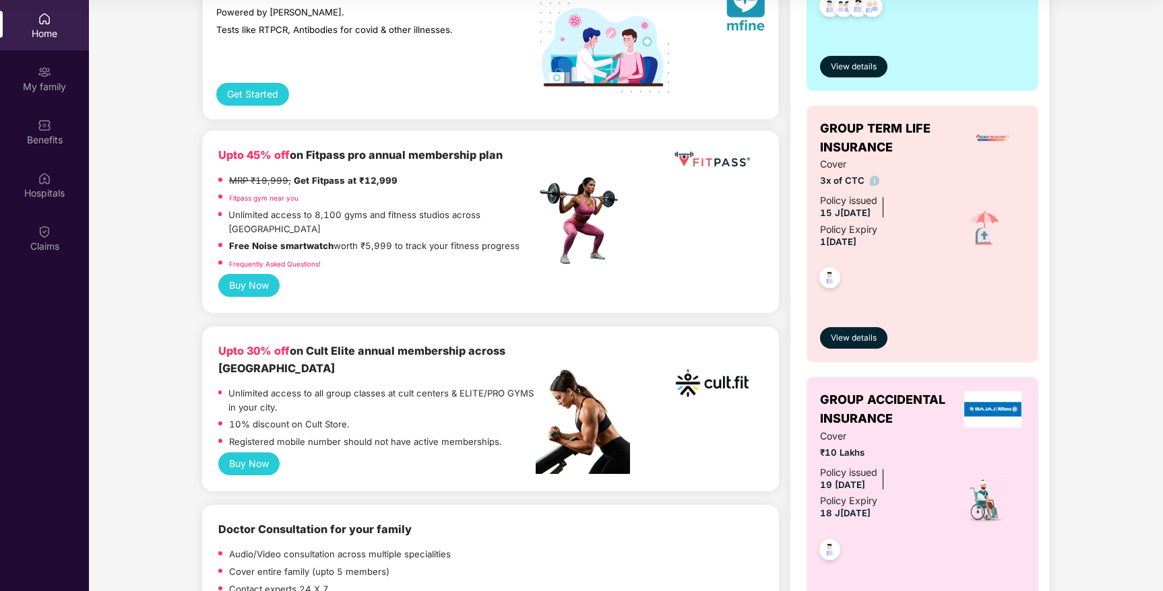
scroll to position [389, 0]
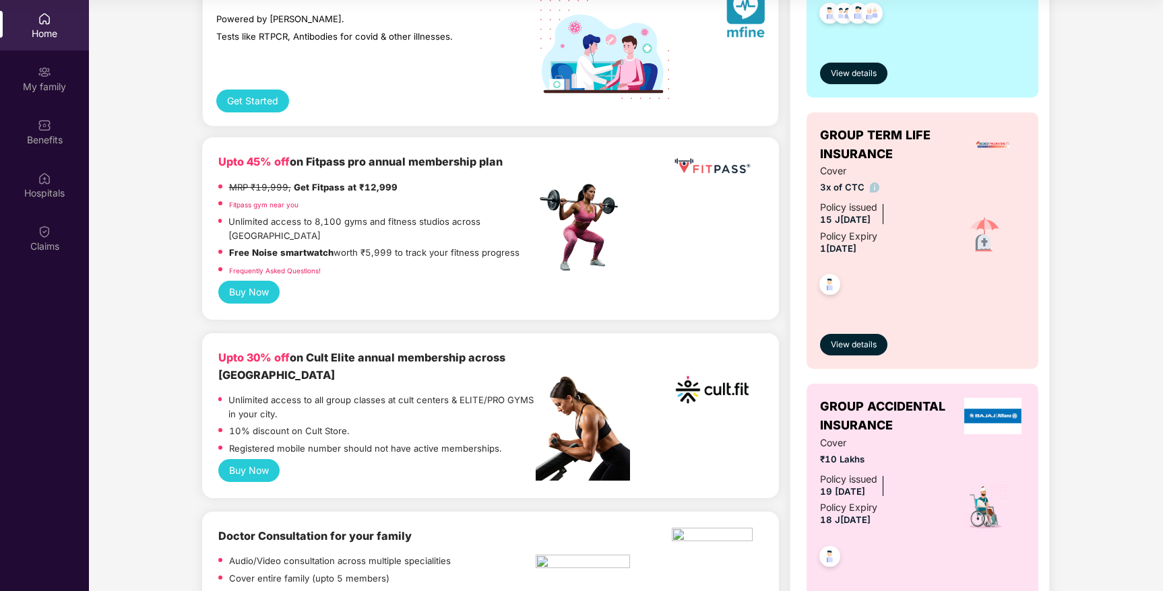
click at [254, 205] on link "Fitpass gym near you" at bounding box center [263, 205] width 69 height 8
